Goal: Find specific page/section: Find specific page/section

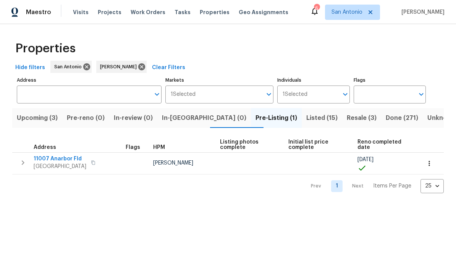
click at [63, 162] on span "11007 Anarbor Fld" at bounding box center [60, 159] width 53 height 8
click at [69, 169] on span "[GEOGRAPHIC_DATA]" at bounding box center [60, 167] width 53 height 8
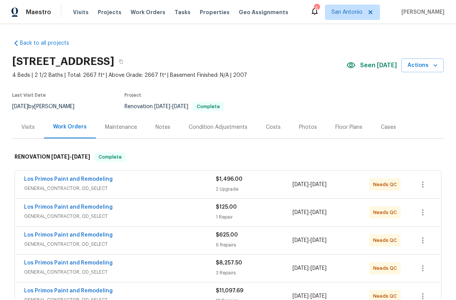
click at [305, 128] on div "Photos" at bounding box center [308, 127] width 18 height 8
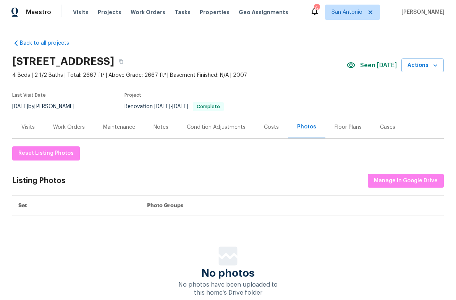
click at [63, 129] on div "Work Orders" at bounding box center [69, 127] width 32 height 8
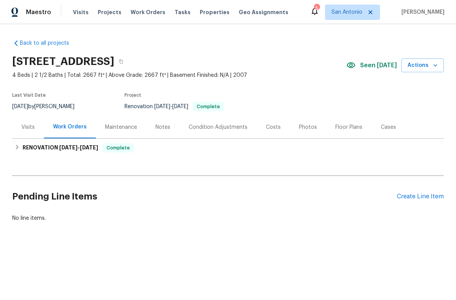
click at [308, 129] on div "Photos" at bounding box center [308, 127] width 18 height 8
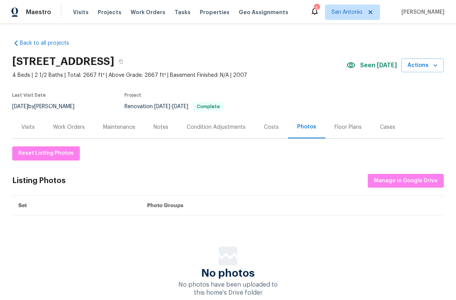
scroll to position [0, 0]
